Goal: Browse casually

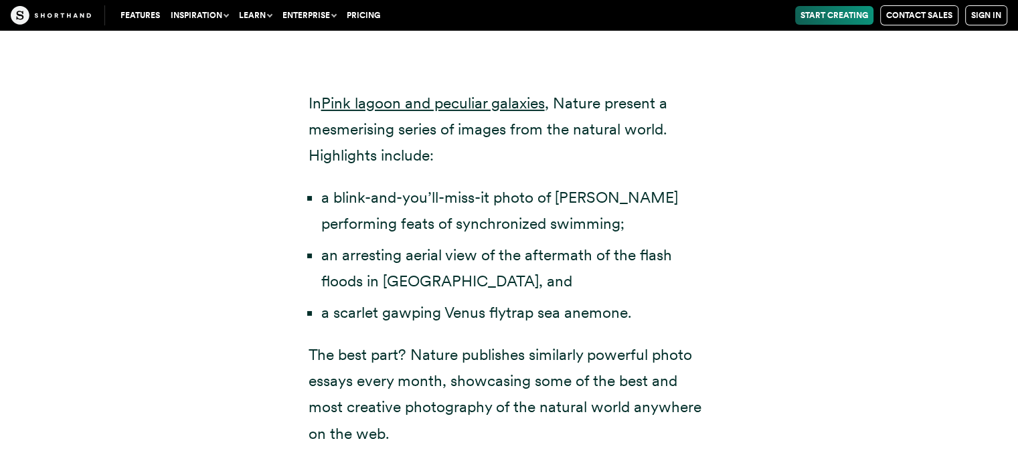
scroll to position [4529, 0]
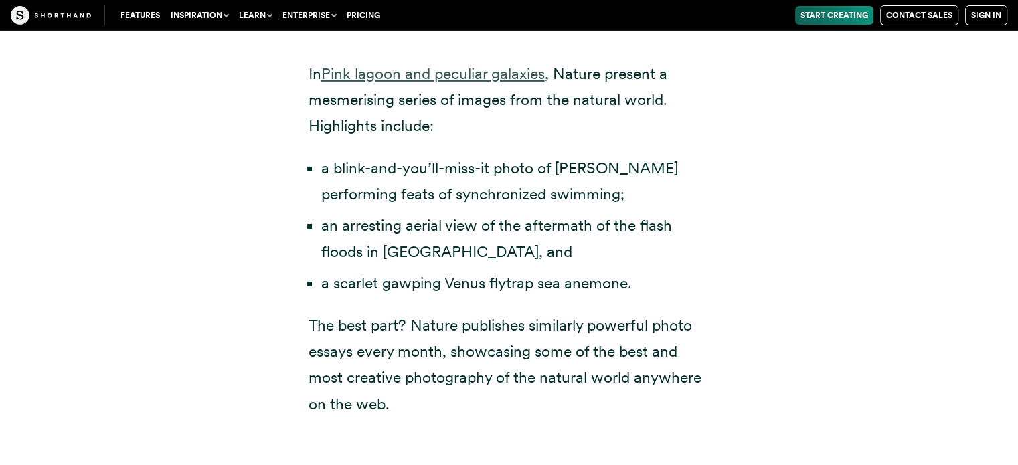
click at [461, 64] on link "Pink lagoon and peculiar galaxies" at bounding box center [432, 73] width 223 height 19
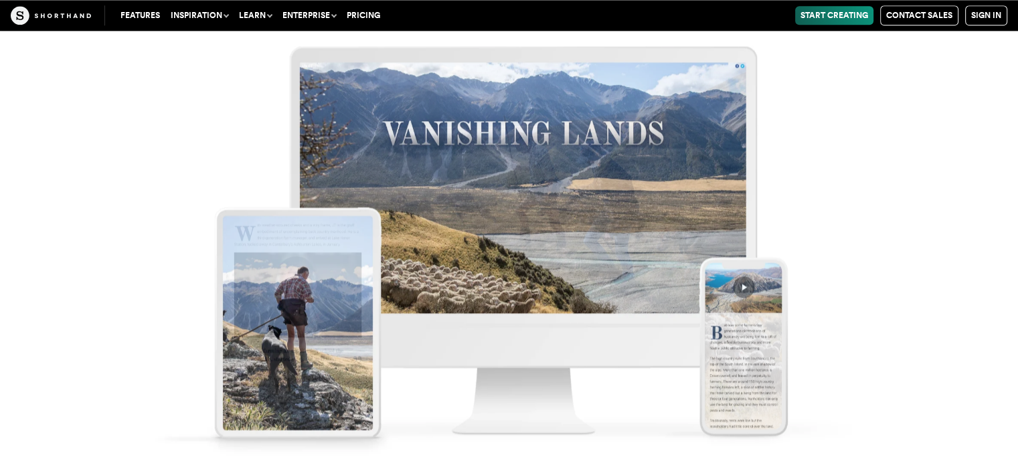
scroll to position [6857, 0]
click at [533, 187] on img at bounding box center [509, 232] width 1018 height 465
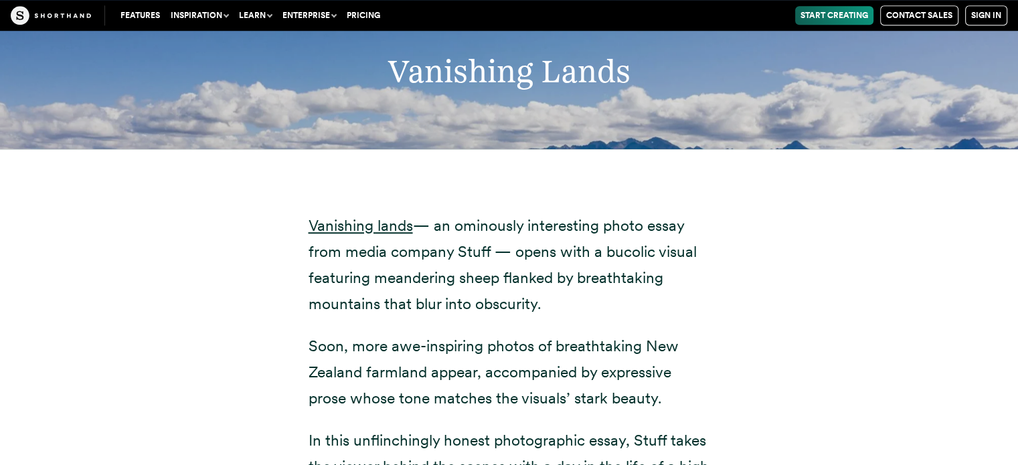
scroll to position [6180, 0]
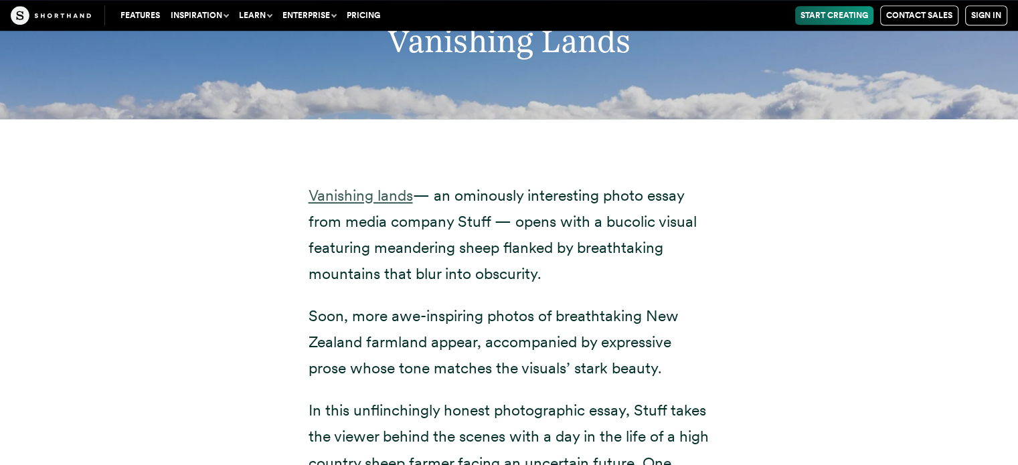
click at [399, 186] on link "Vanishing lands" at bounding box center [360, 195] width 104 height 19
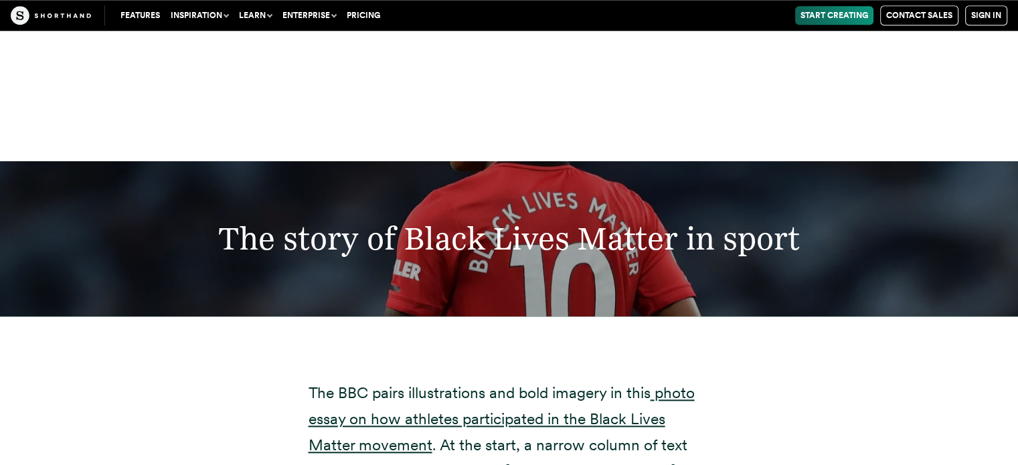
scroll to position [16608, 0]
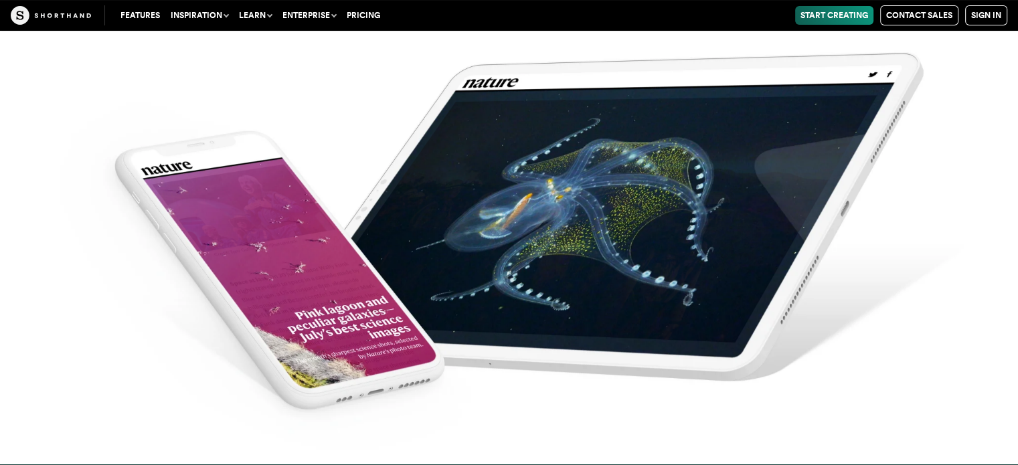
scroll to position [4292, 0]
